Goal: Transaction & Acquisition: Purchase product/service

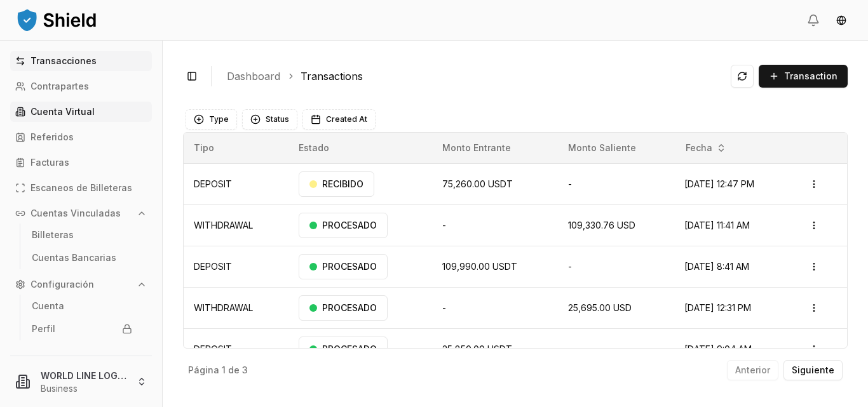
click at [81, 114] on p "Cuenta Virtual" at bounding box center [62, 111] width 64 height 9
click at [74, 112] on p "Cuenta Virtual" at bounding box center [62, 111] width 64 height 9
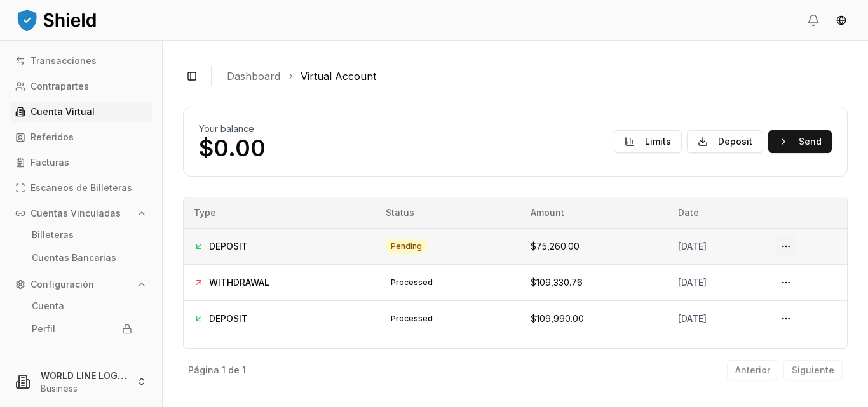
click at [790, 250] on button at bounding box center [785, 246] width 20 height 20
click at [779, 243] on button at bounding box center [785, 246] width 20 height 20
click at [74, 69] on link "Transacciones" at bounding box center [81, 61] width 142 height 20
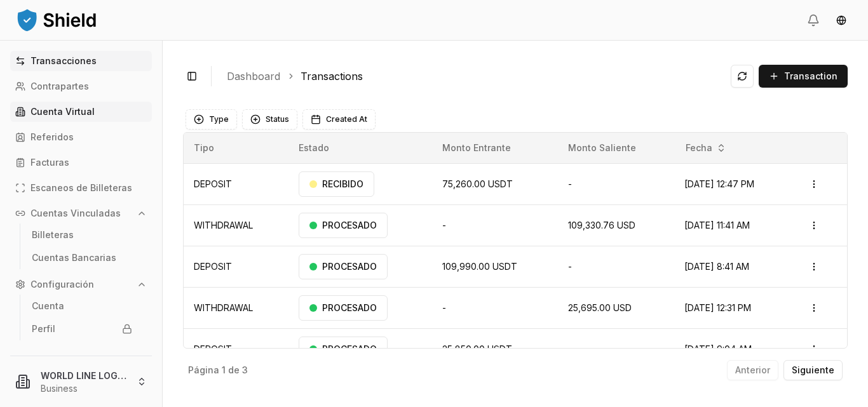
click at [60, 111] on p "Cuenta Virtual" at bounding box center [62, 111] width 64 height 9
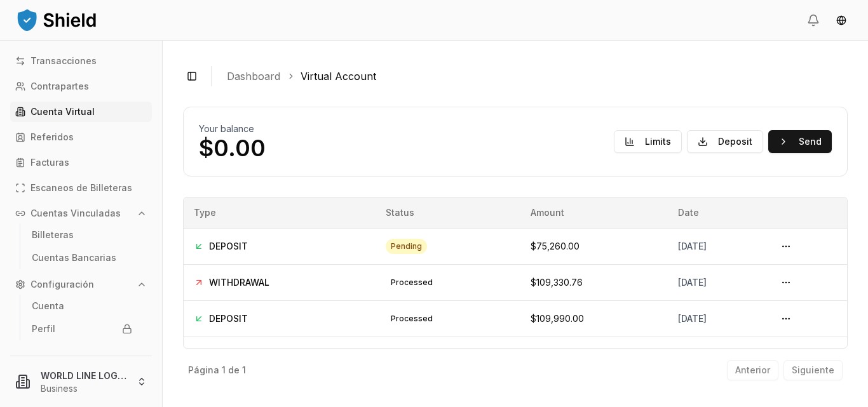
click at [86, 111] on p "Cuenta Virtual" at bounding box center [62, 111] width 64 height 9
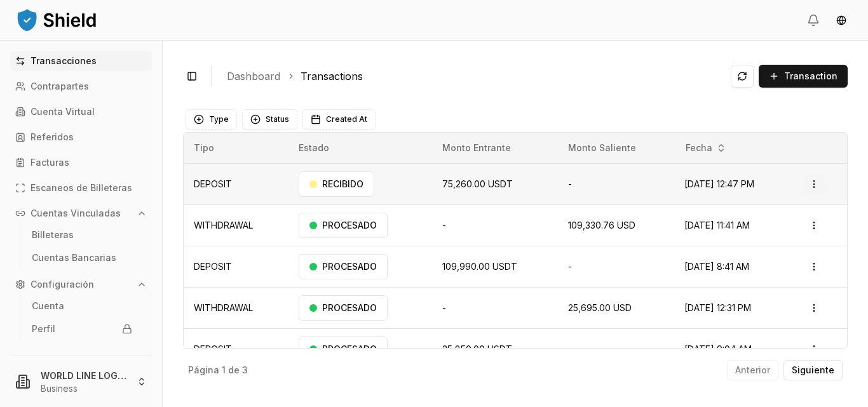
click at [807, 182] on html "Transacciones Contrapartes Cuenta Virtual Referidos Facturas Escaneos de Billet…" at bounding box center [434, 203] width 868 height 407
click at [627, 93] on html "Transacciones Contrapartes Cuenta Virtual Referidos Facturas Escaneos de Billet…" at bounding box center [434, 203] width 868 height 407
click at [58, 111] on p "Cuenta Virtual" at bounding box center [62, 111] width 64 height 9
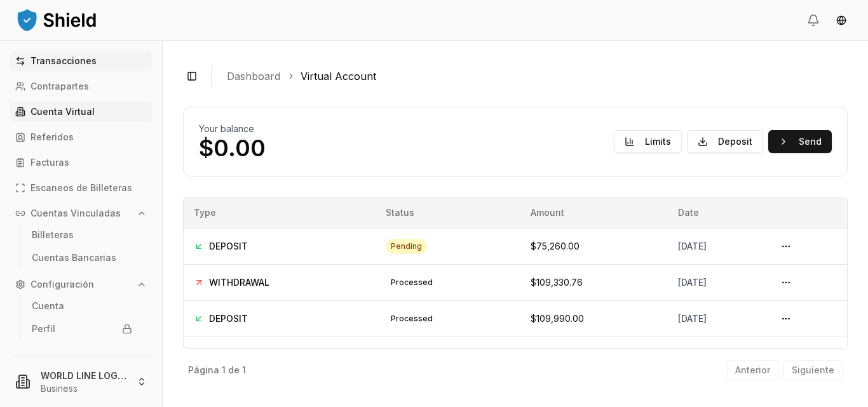
click at [72, 57] on p "Transacciones" at bounding box center [63, 61] width 66 height 9
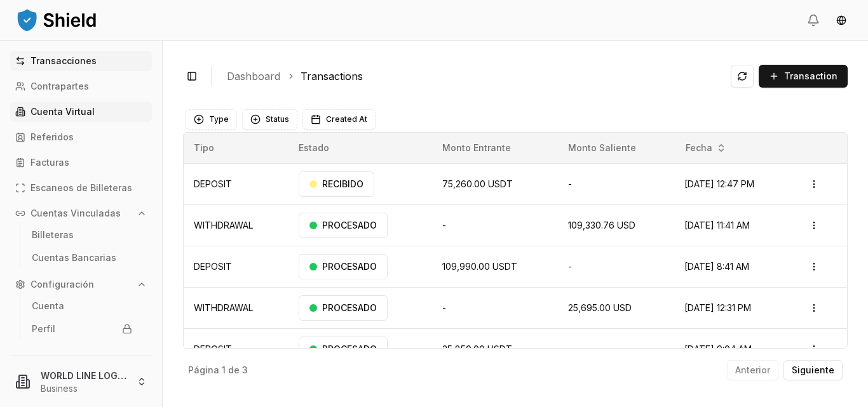
click at [67, 112] on p "Cuenta Virtual" at bounding box center [62, 111] width 64 height 9
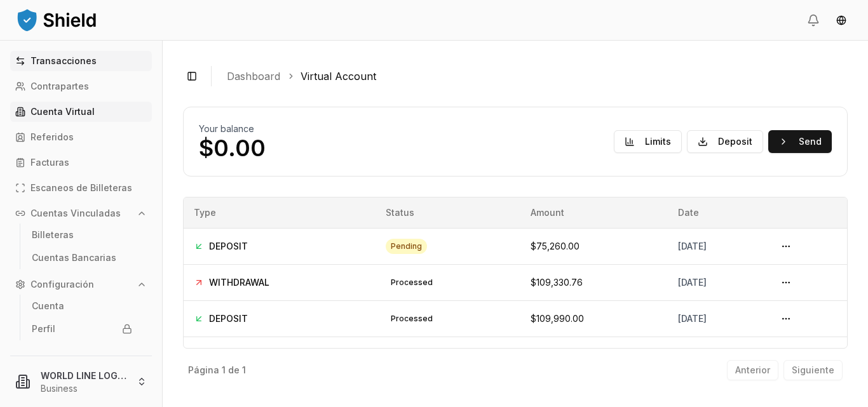
click at [69, 66] on link "Transacciones" at bounding box center [81, 61] width 142 height 20
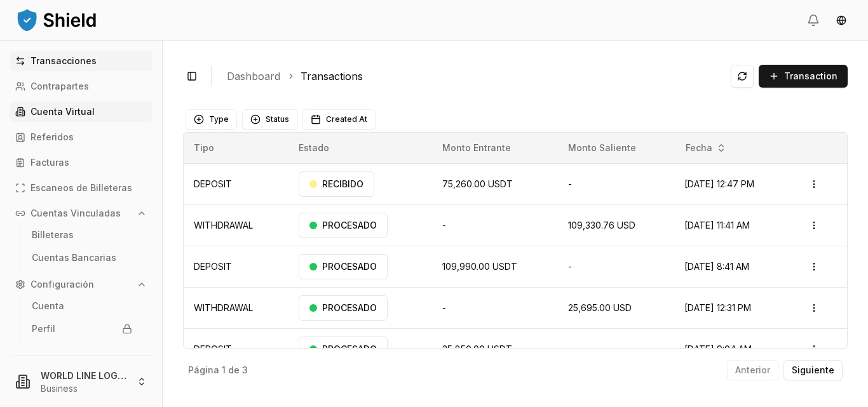
click at [77, 115] on p "Cuenta Virtual" at bounding box center [62, 111] width 64 height 9
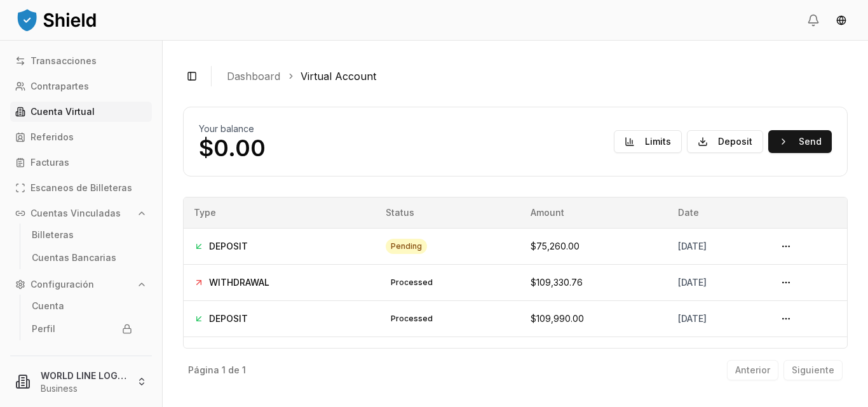
click at [68, 111] on p "Cuenta Virtual" at bounding box center [62, 111] width 64 height 9
click at [62, 59] on p "Transacciones" at bounding box center [63, 61] width 66 height 9
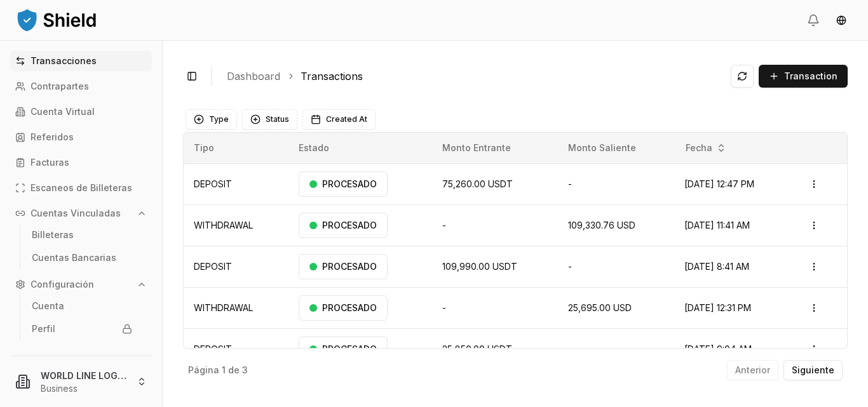
click at [72, 123] on div "Transacciones Contrapartes Cuenta Virtual Referidos Facturas Escaneos de Billet…" at bounding box center [81, 196] width 162 height 290
click at [77, 110] on p "Cuenta Virtual" at bounding box center [62, 111] width 64 height 9
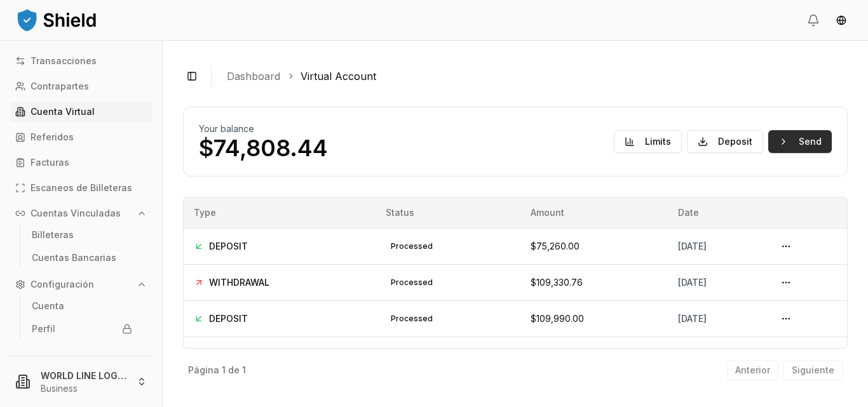
click at [806, 142] on button "Send" at bounding box center [800, 141] width 64 height 23
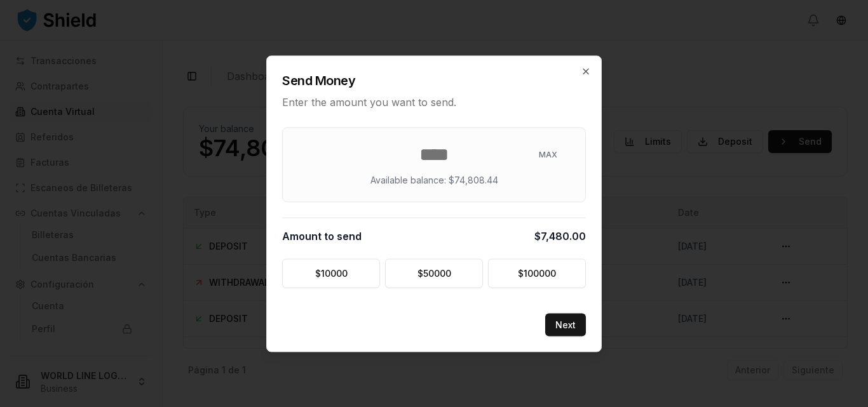
type input "*****"
type input "********"
click at [572, 329] on button "Next" at bounding box center [565, 324] width 41 height 23
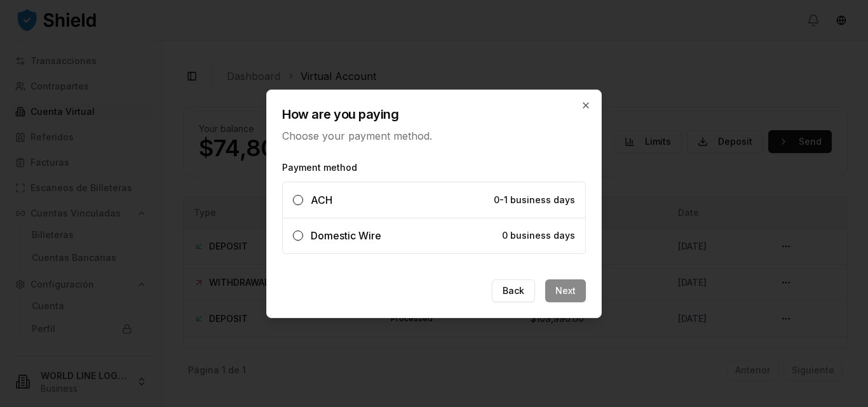
click at [305, 236] on div "Domestic Wire" at bounding box center [337, 235] width 88 height 15
click at [303, 236] on button "Domestic Wire 0 business days" at bounding box center [298, 236] width 10 height 10
click at [561, 293] on button "Next" at bounding box center [565, 290] width 41 height 23
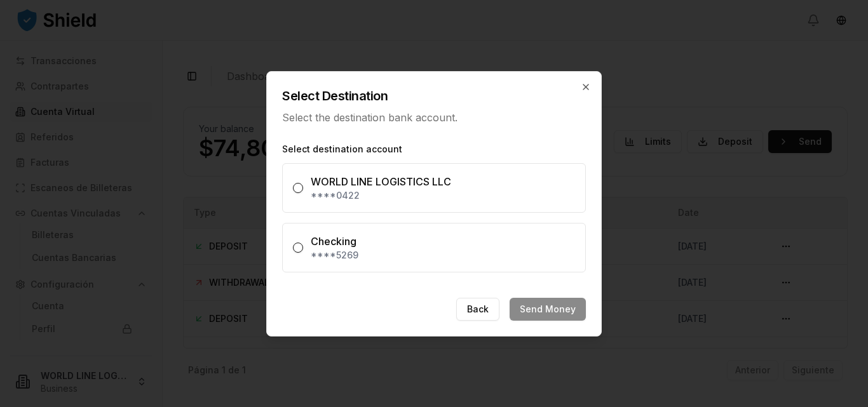
click at [298, 183] on button "WORLD LINE LOGISTICS LLC ****0422" at bounding box center [298, 188] width 10 height 10
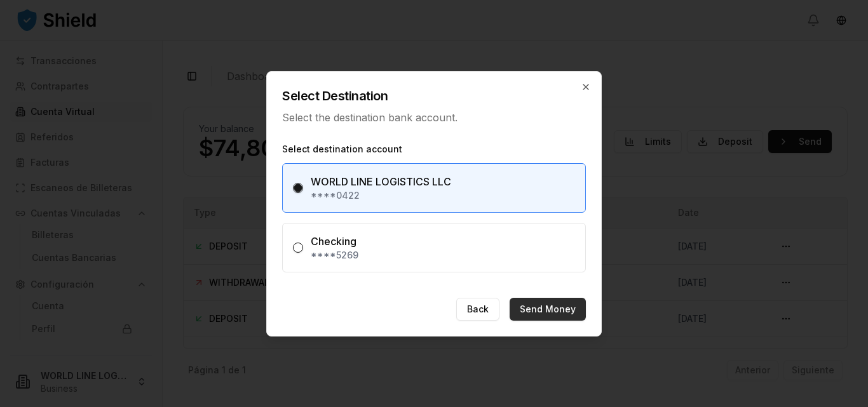
click at [551, 308] on button "Send Money" at bounding box center [547, 309] width 76 height 23
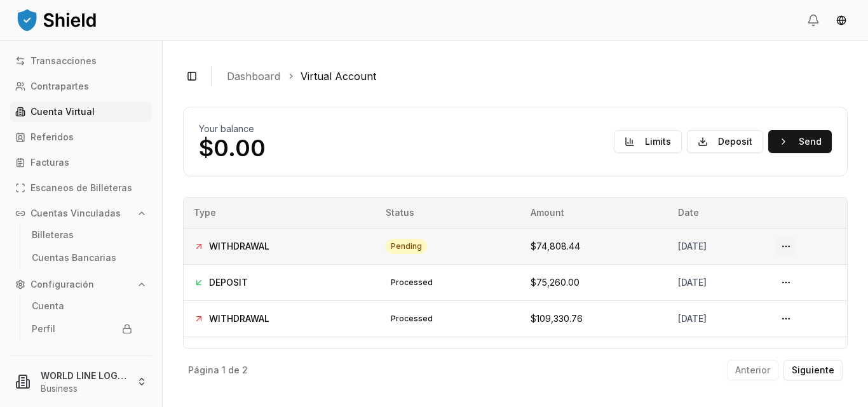
click at [782, 247] on button at bounding box center [785, 246] width 20 height 20
click at [75, 57] on p "Transacciones" at bounding box center [63, 61] width 66 height 9
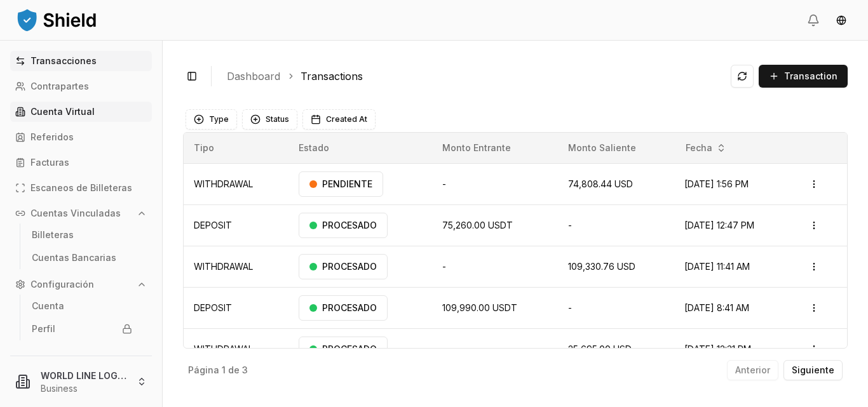
click at [83, 110] on p "Cuenta Virtual" at bounding box center [62, 111] width 64 height 9
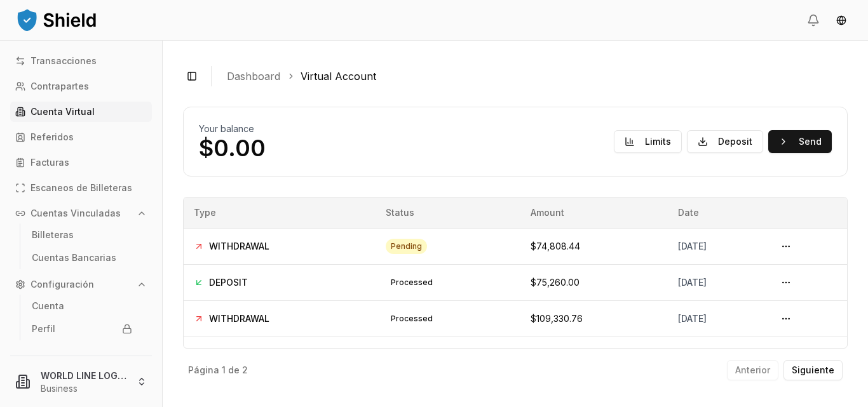
click at [83, 110] on p "Cuenta Virtual" at bounding box center [62, 111] width 64 height 9
click at [77, 57] on p "Transacciones" at bounding box center [63, 61] width 66 height 9
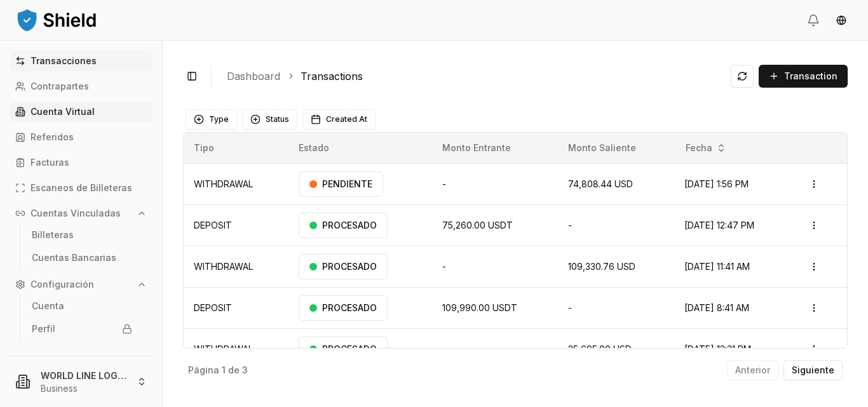
click at [70, 111] on p "Cuenta Virtual" at bounding box center [62, 111] width 64 height 9
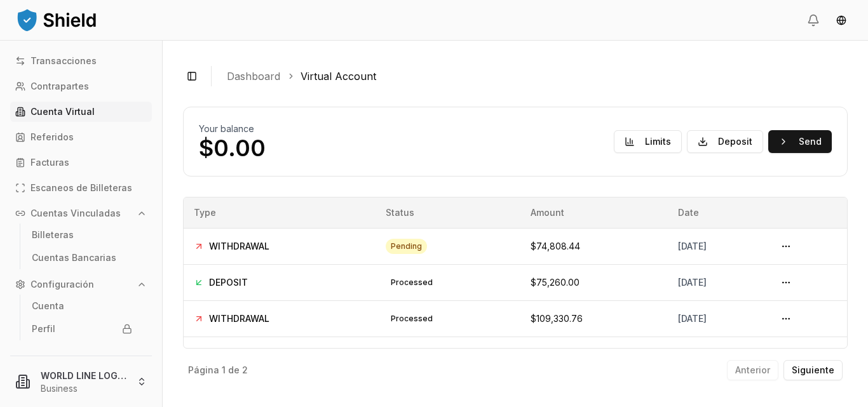
click at [69, 111] on p "Cuenta Virtual" at bounding box center [62, 111] width 64 height 9
click at [68, 58] on p "Transacciones" at bounding box center [63, 61] width 66 height 9
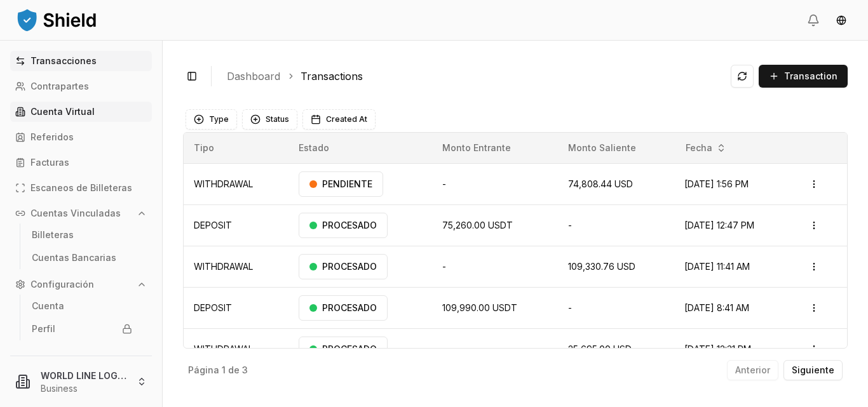
click at [69, 110] on p "Cuenta Virtual" at bounding box center [62, 111] width 64 height 9
